Goal: Information Seeking & Learning: Learn about a topic

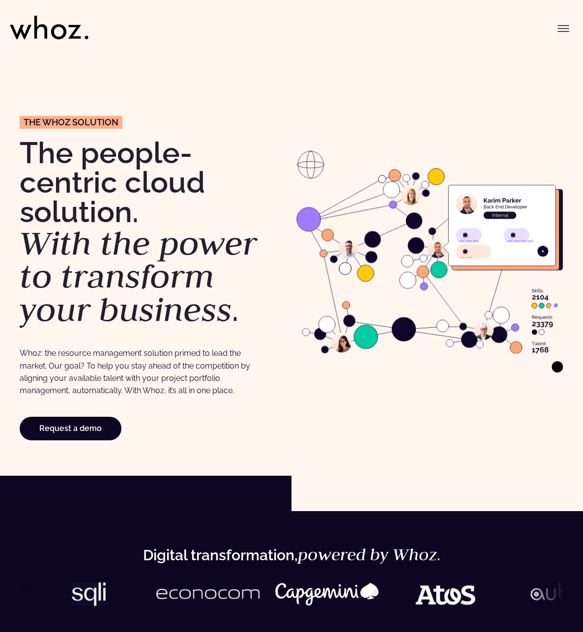
click at [568, 26] on icon "Toggle menu" at bounding box center [563, 26] width 11 height 0
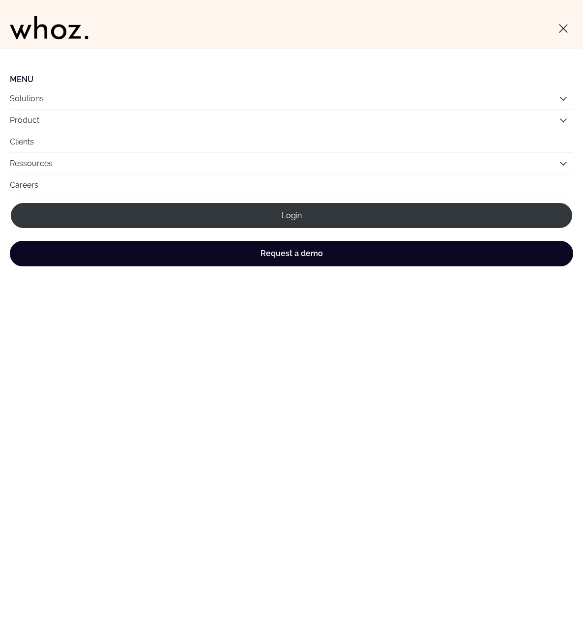
click at [558, 118] on button "Product" at bounding box center [292, 120] width 564 height 21
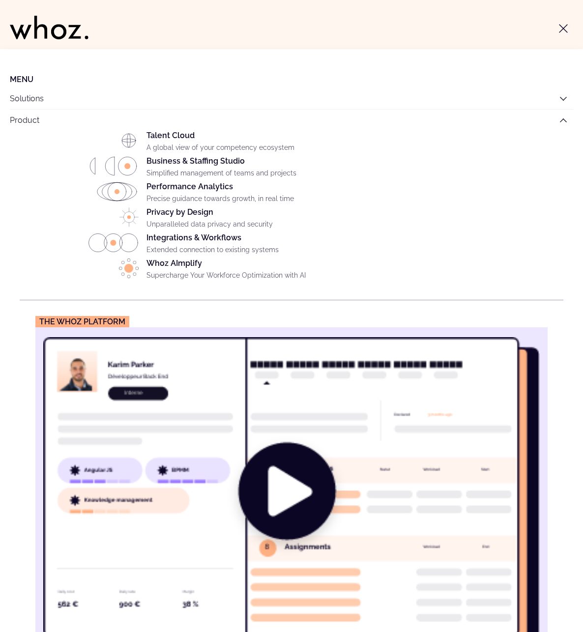
click at [199, 212] on div "Privacy by Design Unparalleled data privacy and security" at bounding box center [355, 221] width 417 height 26
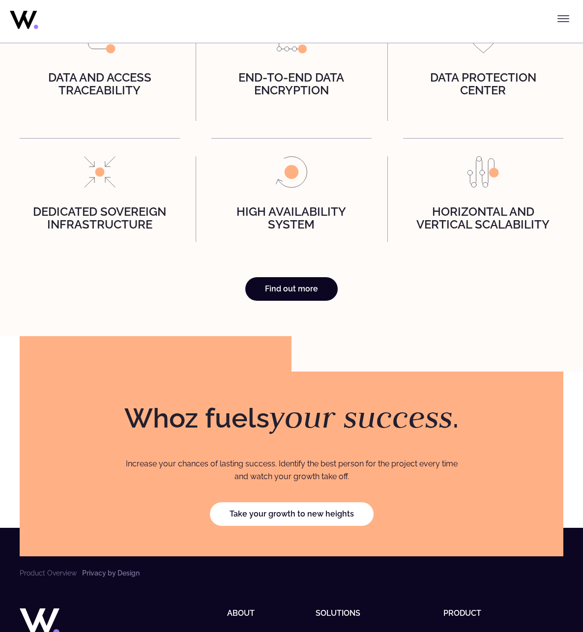
scroll to position [2547, 0]
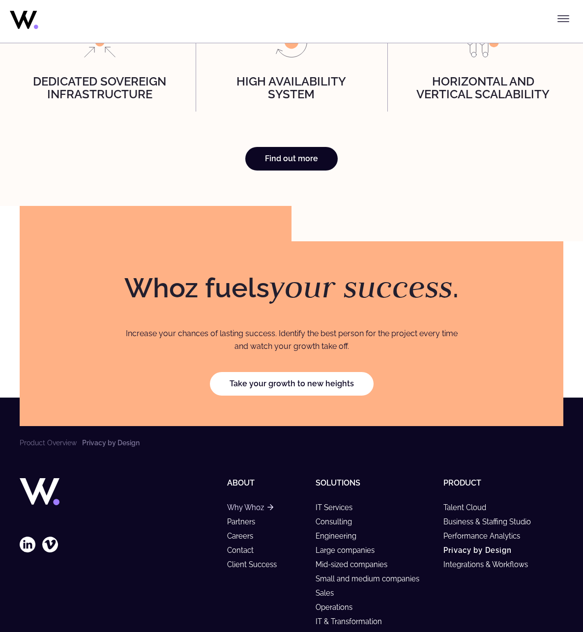
click at [249, 504] on link "Why Whoz" at bounding box center [250, 508] width 46 height 8
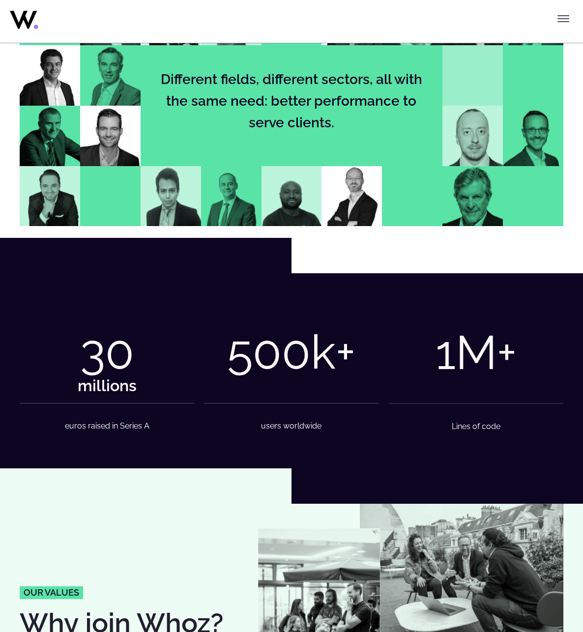
scroll to position [1180, 0]
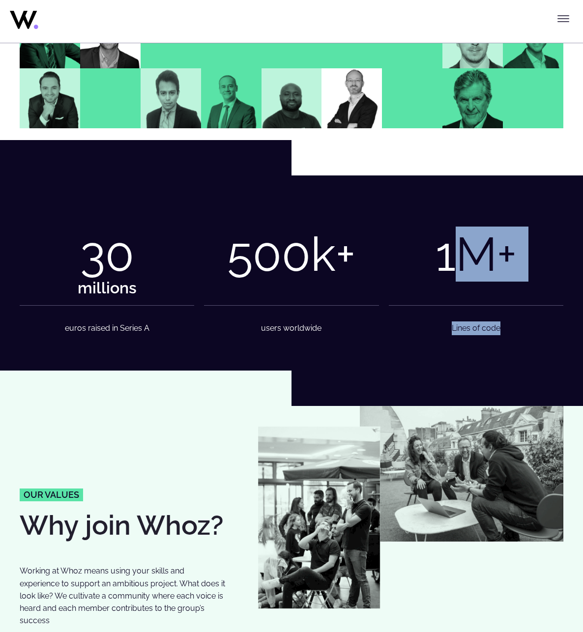
drag, startPoint x: 448, startPoint y: 251, endPoint x: 503, endPoint y: 334, distance: 99.0
click at [503, 334] on figure "1 M+ Lines of code" at bounding box center [476, 273] width 175 height 124
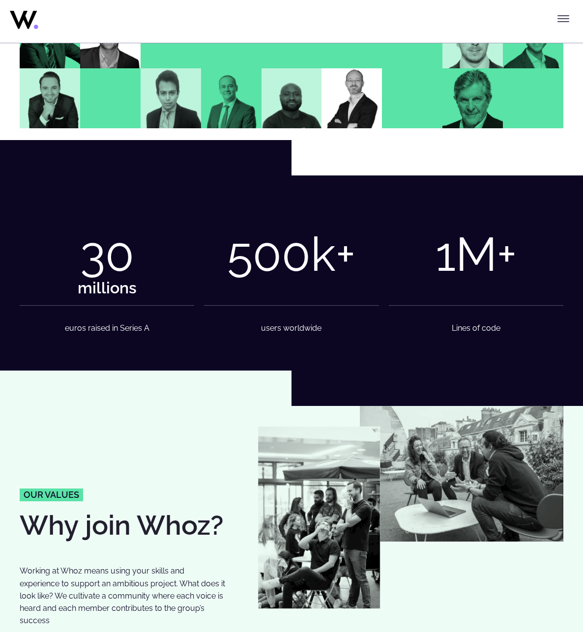
click at [499, 333] on figcaption "Lines of code" at bounding box center [476, 320] width 175 height 30
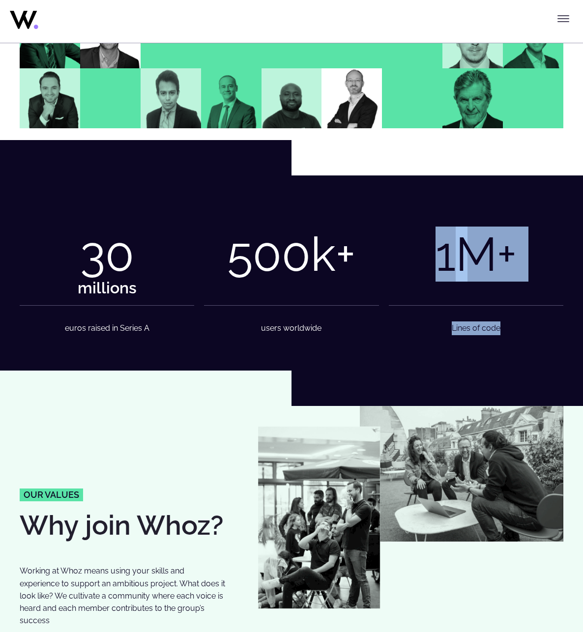
drag, startPoint x: 495, startPoint y: 330, endPoint x: 435, endPoint y: 261, distance: 91.7
click at [434, 261] on figure "1 M+ Lines of code" at bounding box center [476, 273] width 175 height 124
copy figure "1 M+ Lines of code"
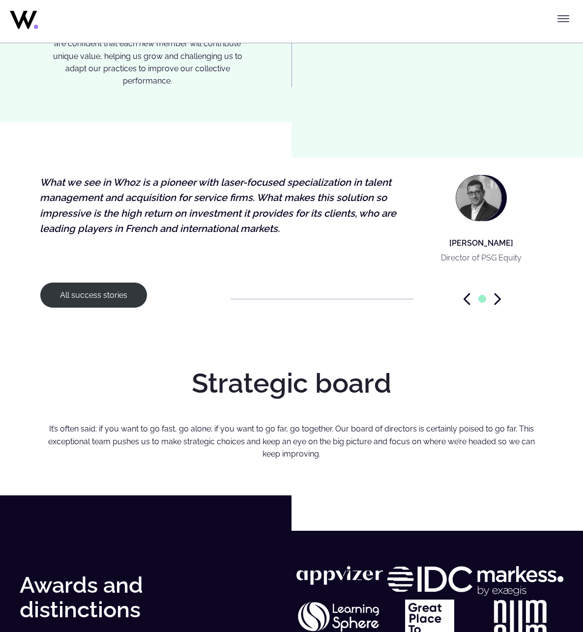
scroll to position [2135, 0]
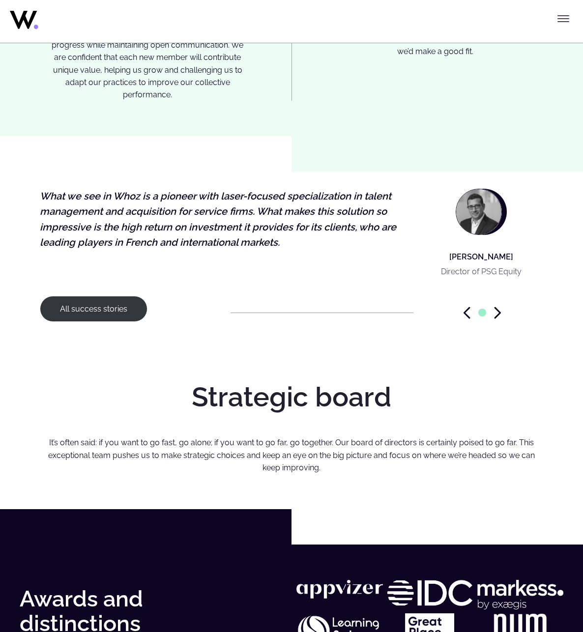
click at [500, 307] on icon "Next slide" at bounding box center [497, 313] width 7 height 12
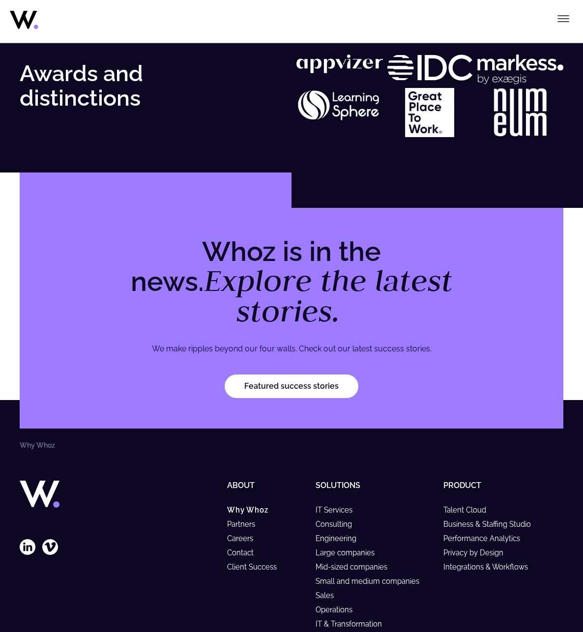
scroll to position [2735, 0]
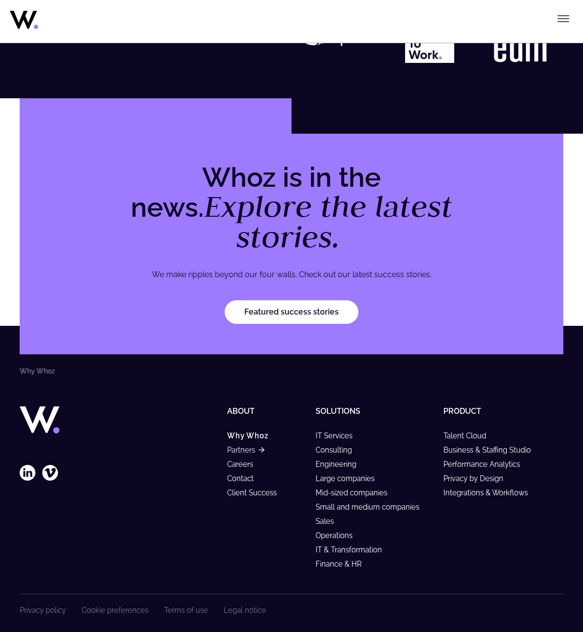
click at [248, 446] on link "Partners" at bounding box center [245, 450] width 37 height 8
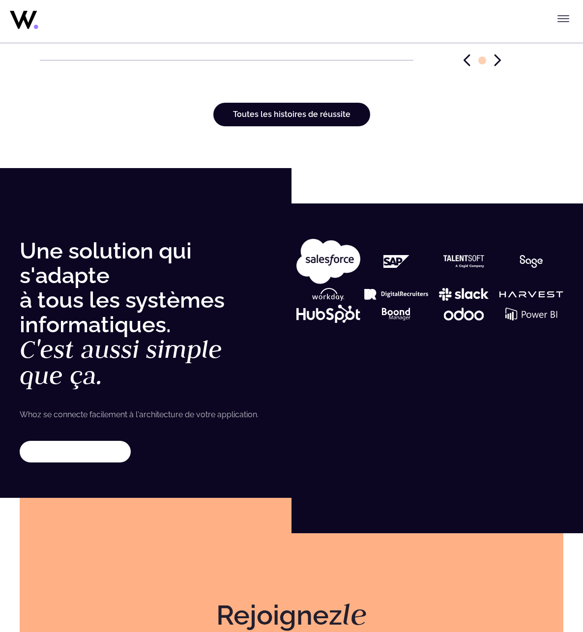
scroll to position [3790, 0]
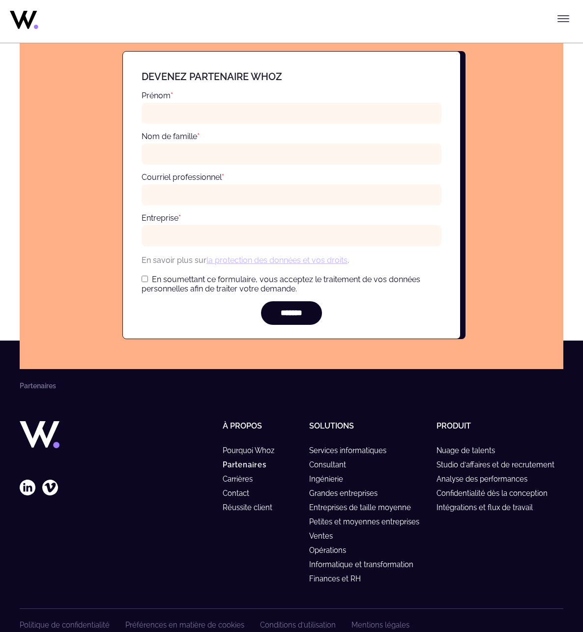
click at [211, 522] on div "À propos Pourquoi Whoz Partenaires Carrières Contact Réussite client" at bounding box center [243, 505] width 118 height 168
click at [245, 475] on font "Carrières" at bounding box center [238, 479] width 30 height 8
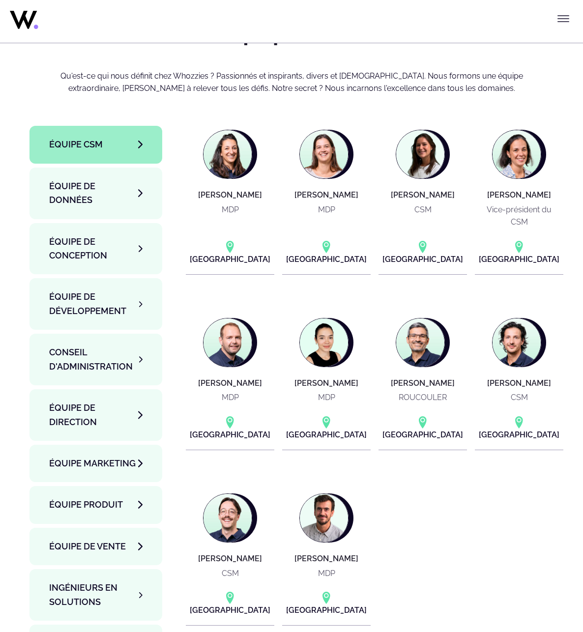
scroll to position [3344, 0]
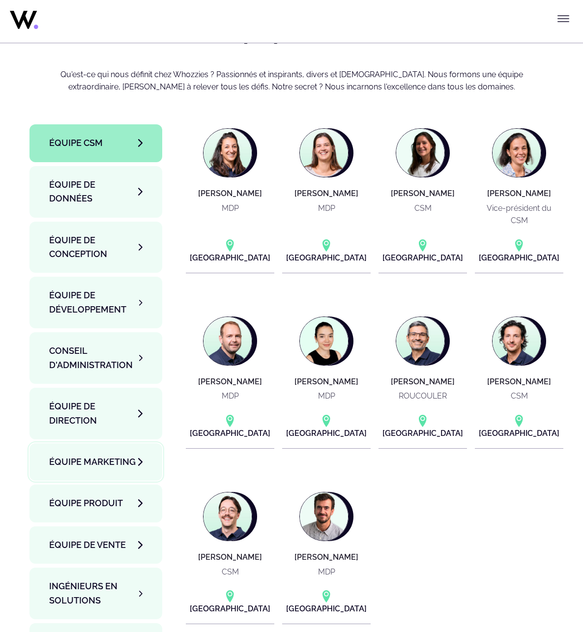
click at [98, 455] on span "Équipe marketing" at bounding box center [92, 462] width 87 height 14
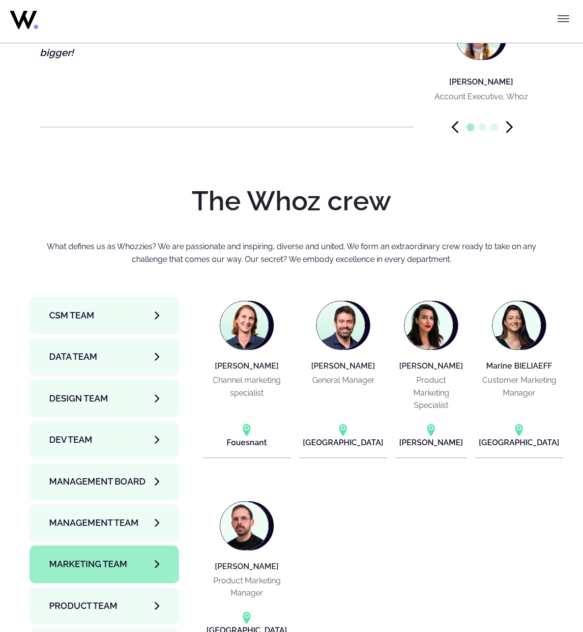
scroll to position [2992, 0]
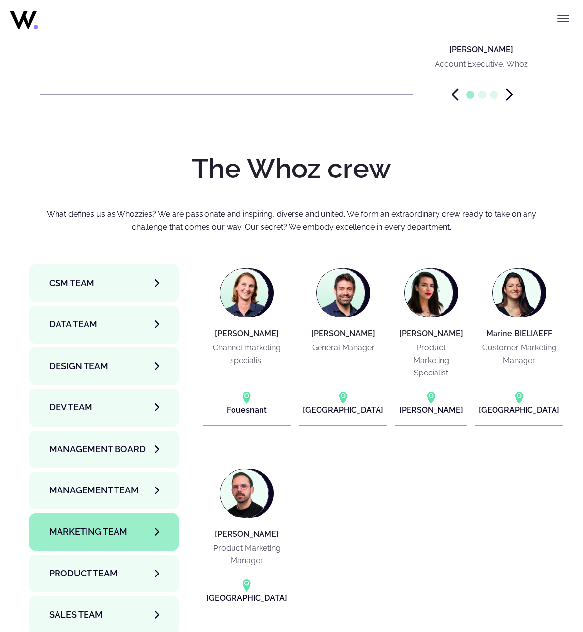
click at [344, 403] on section "Agnès GUERIN Channel marketing specialist Fouesnant Jérôme BALDUCCI General Man…" at bounding box center [383, 439] width 361 height 349
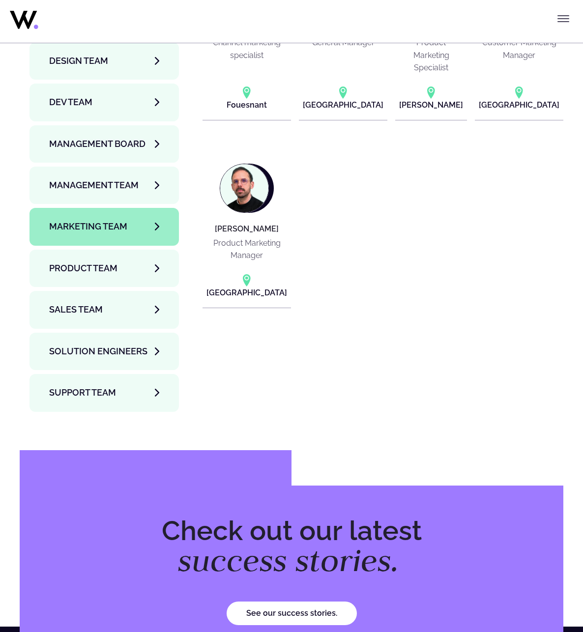
scroll to position [3523, 0]
